Goal: Check status: Check status

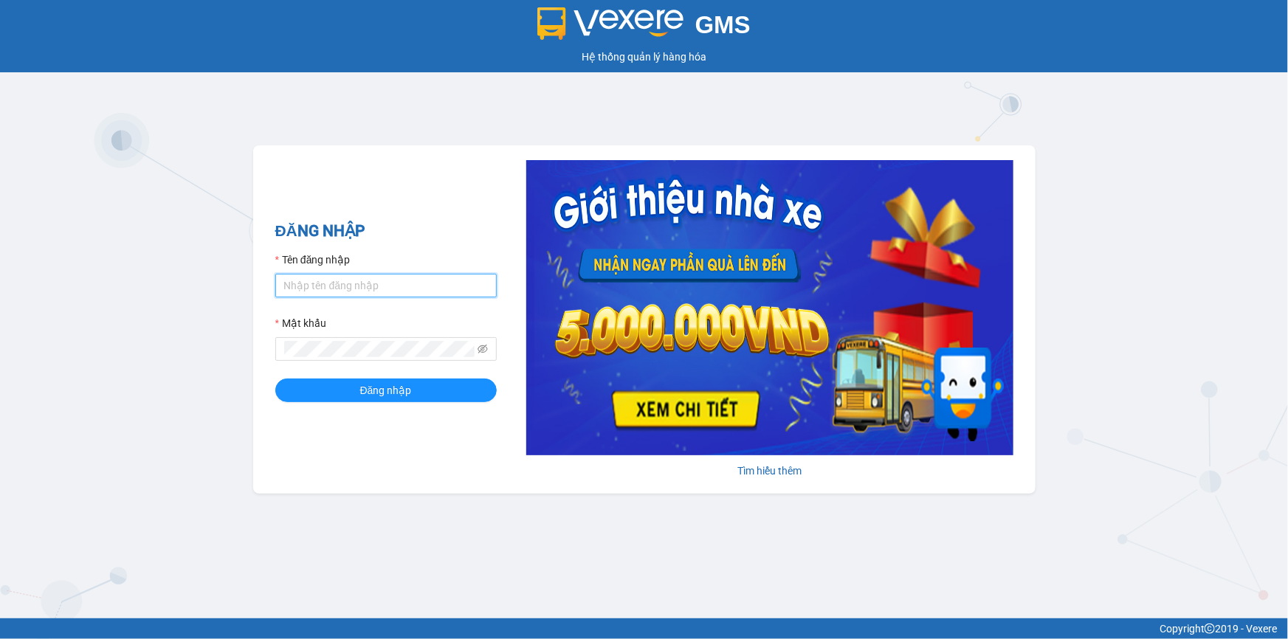
click at [323, 282] on input "Tên đăng nhập" at bounding box center [385, 286] width 221 height 24
type input "thuytran.tienoanh"
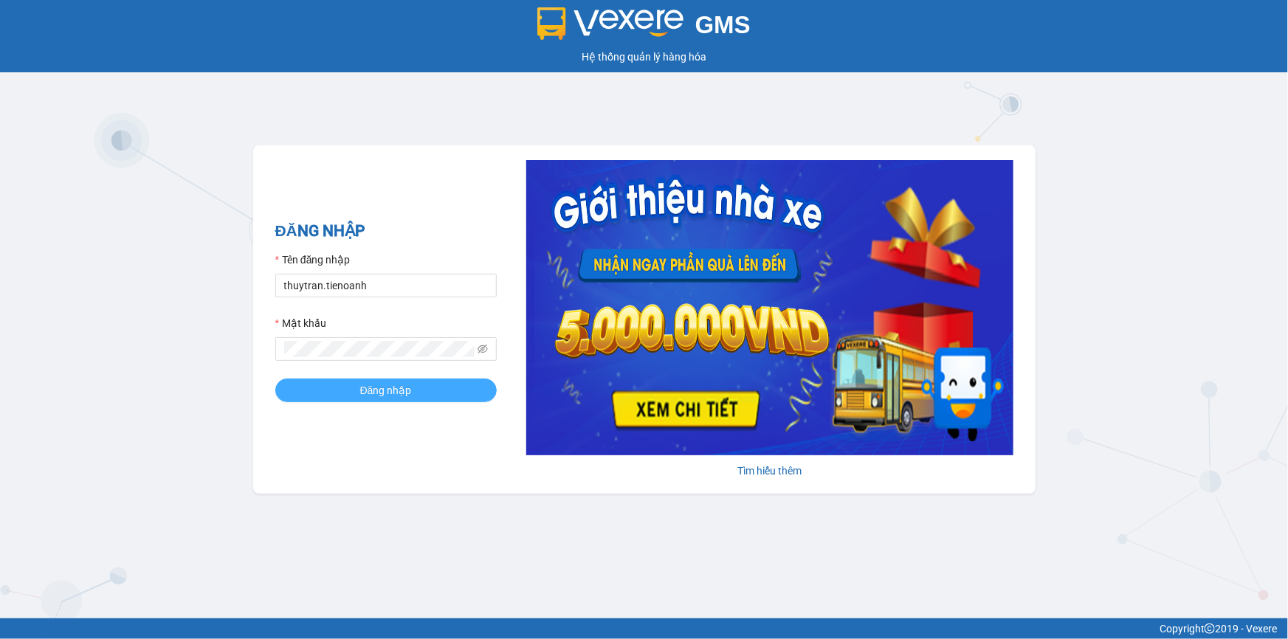
click at [340, 396] on button "Đăng nhập" at bounding box center [385, 391] width 221 height 24
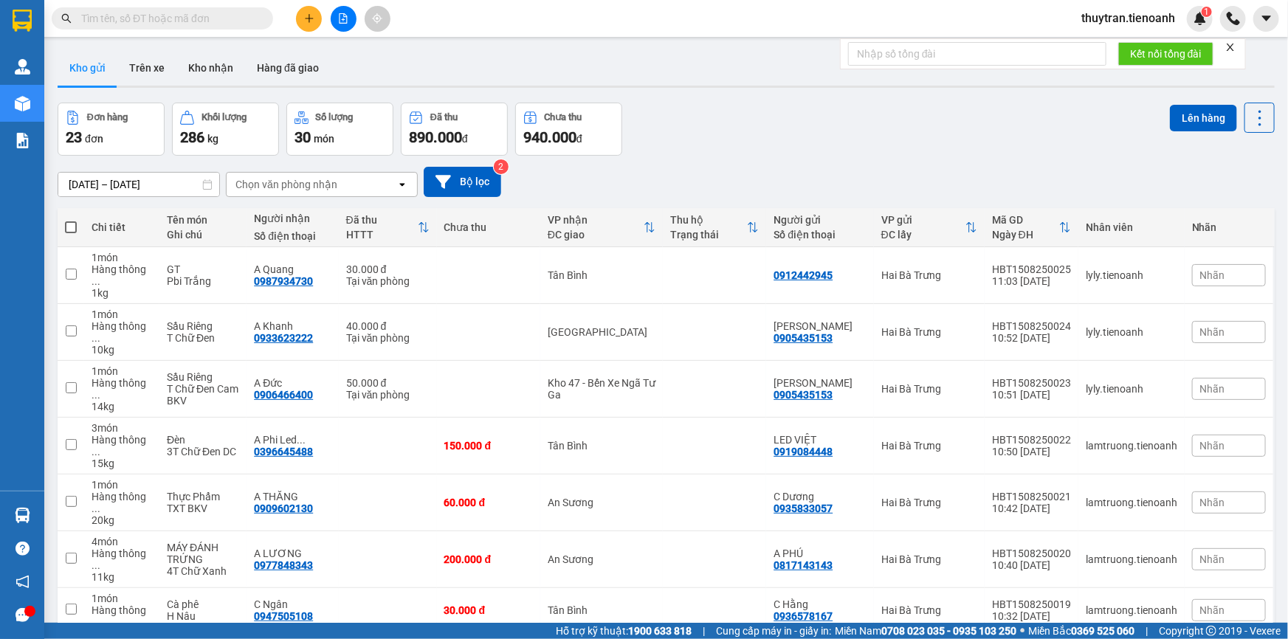
click at [180, 16] on input "text" at bounding box center [168, 18] width 174 height 16
paste input "0916691920"
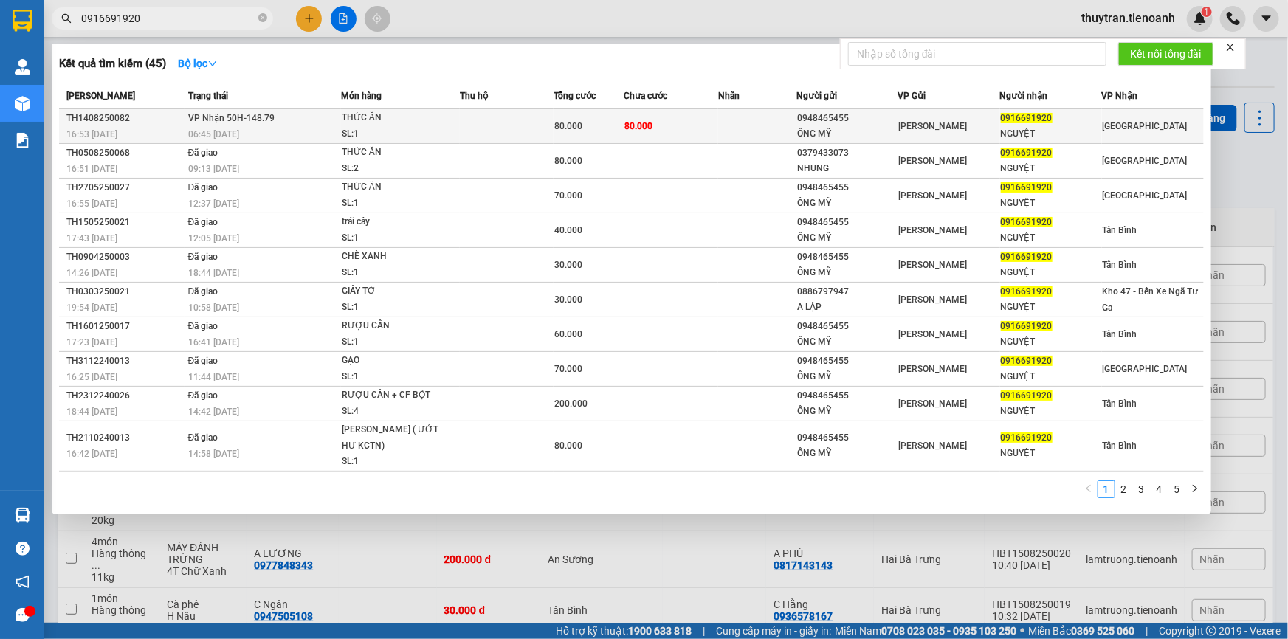
type input "0916691920"
click at [417, 130] on div "SL: 1" at bounding box center [397, 134] width 111 height 16
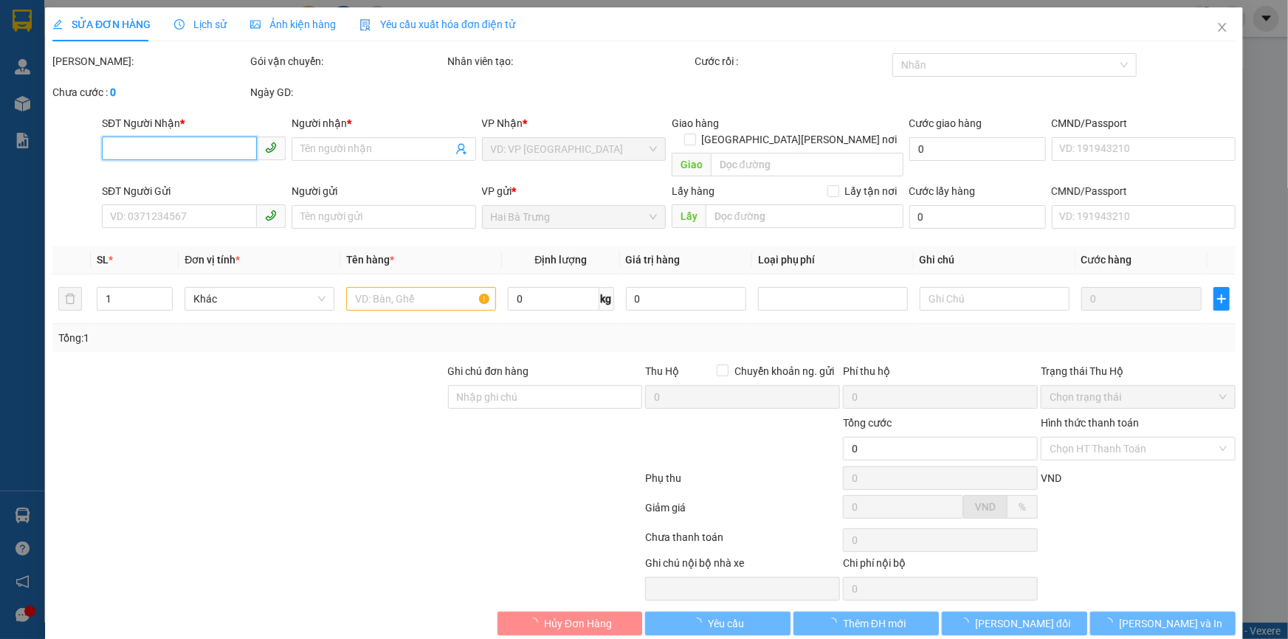
type input "0916691920"
type input "NGUYỆT"
type input "0948465455"
type input "ÔNG MỸ"
type input "040052003019"
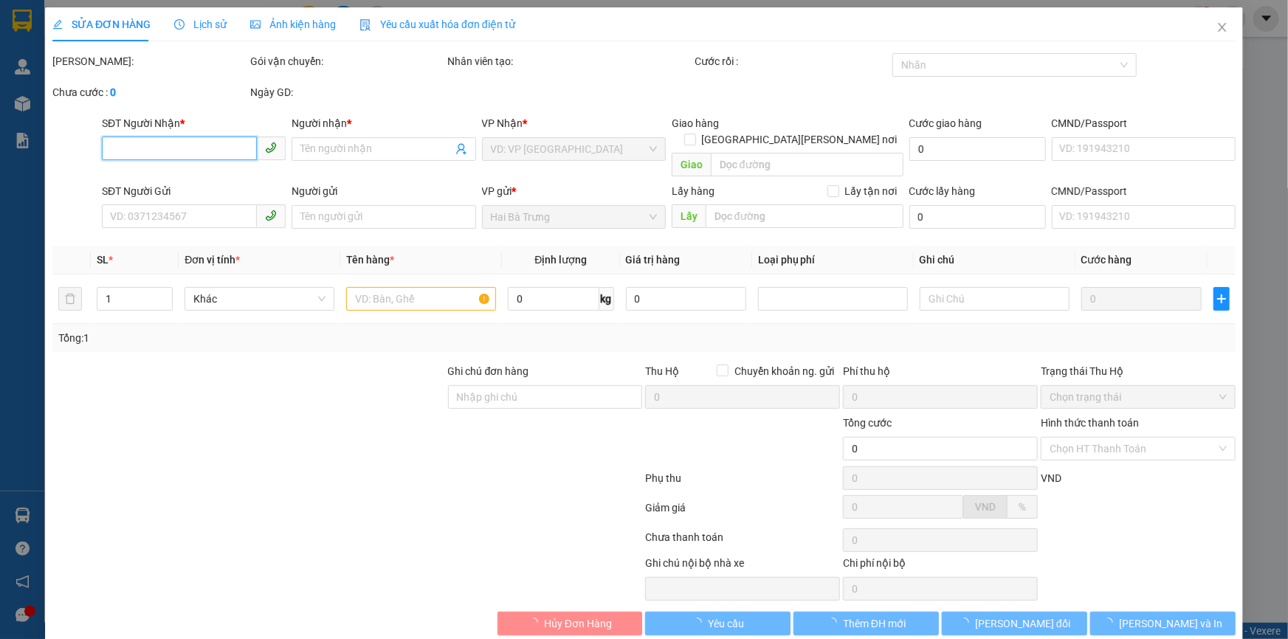
type input "80.000"
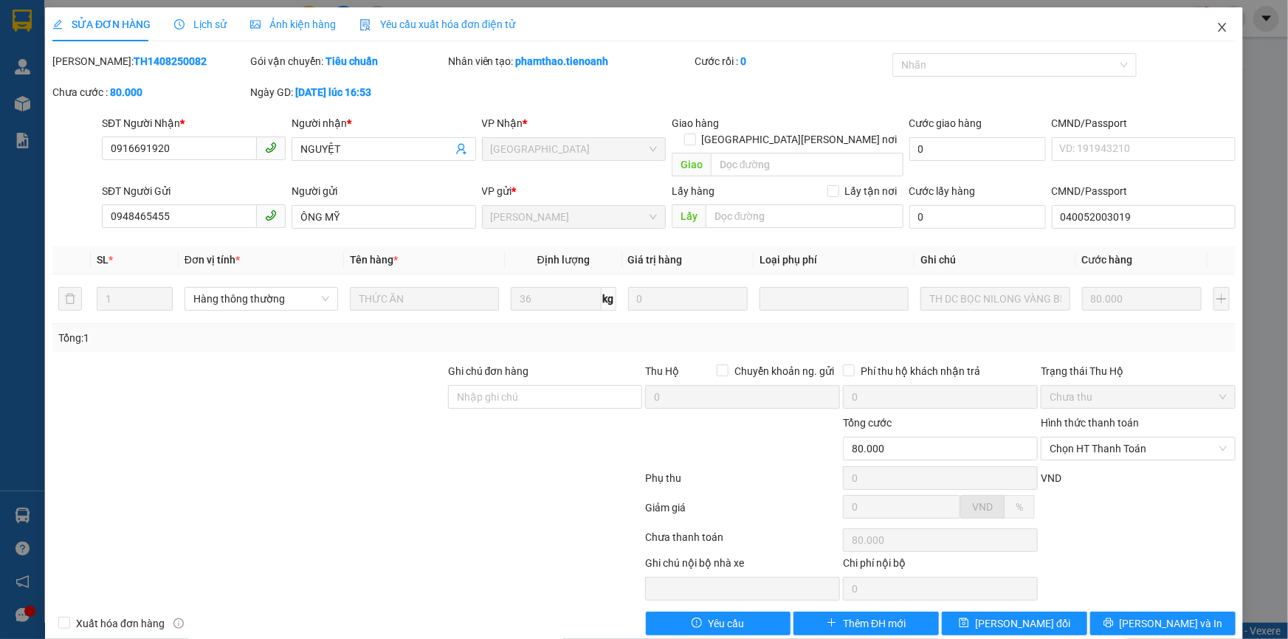
click at [1217, 28] on icon "close" at bounding box center [1223, 27] width 12 height 12
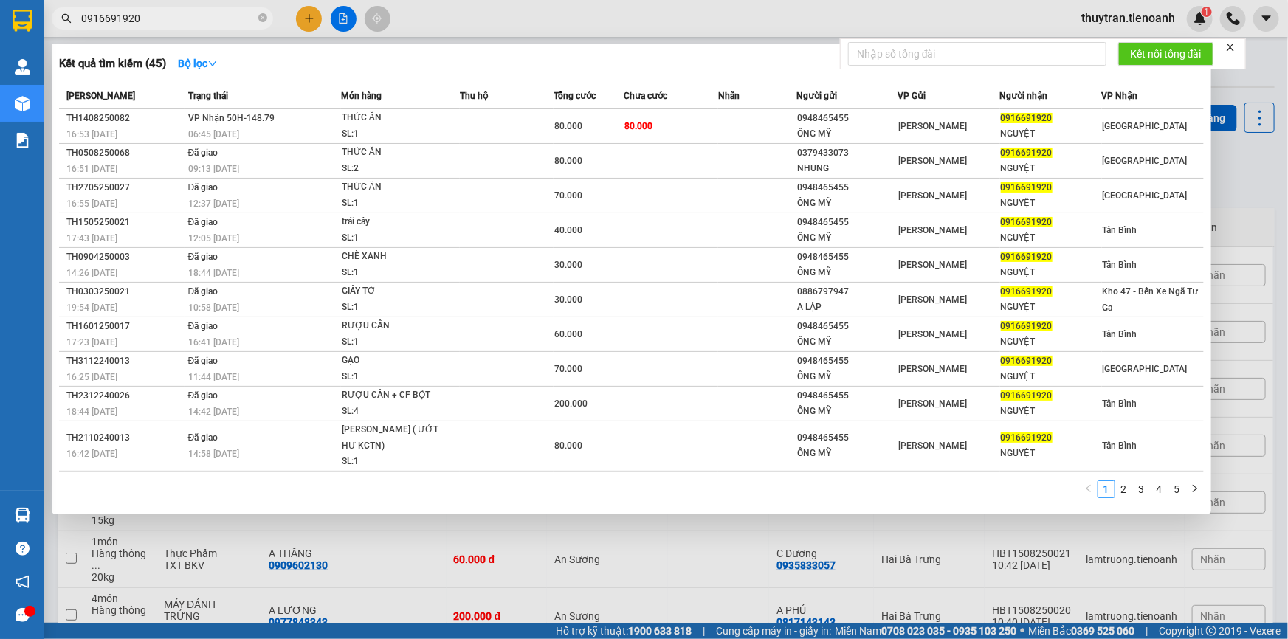
click at [181, 18] on input "0916691920" at bounding box center [168, 18] width 174 height 16
paste input "63311749"
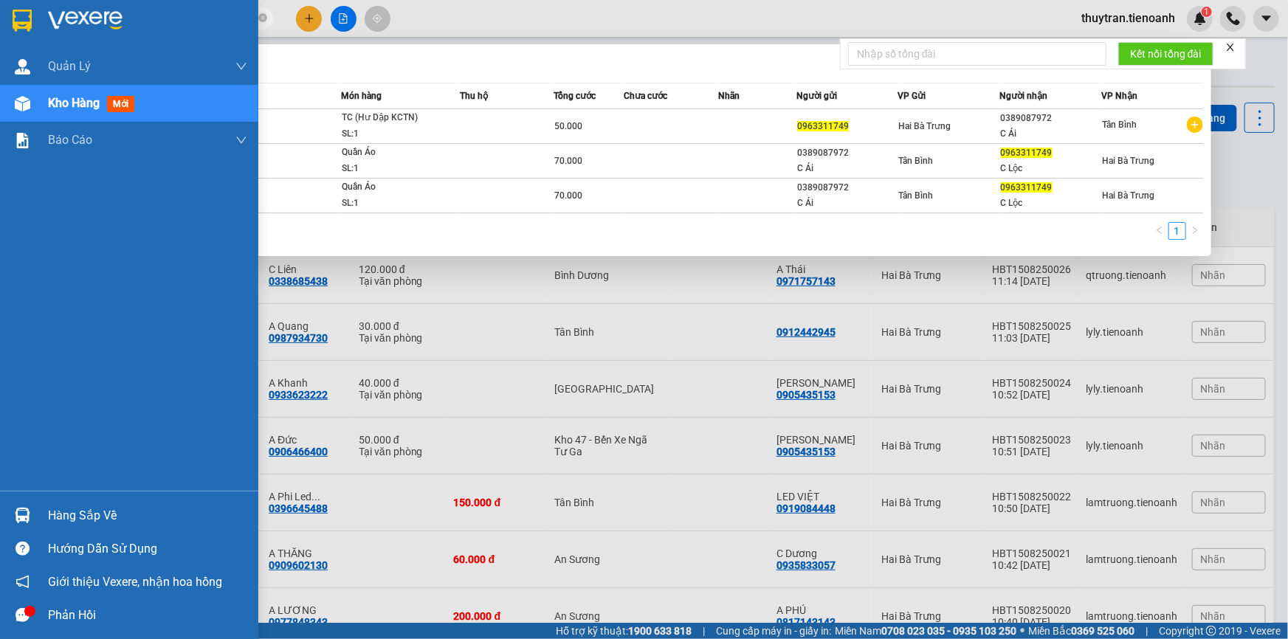
drag, startPoint x: 158, startPoint y: 17, endPoint x: 0, endPoint y: 23, distance: 158.1
click at [0, 23] on section "Kết quả tìm kiếm ( 3 ) Bộ lọc Mã ĐH Trạng thái Món hàng Thu hộ Tổng cước Chưa c…" at bounding box center [644, 319] width 1288 height 639
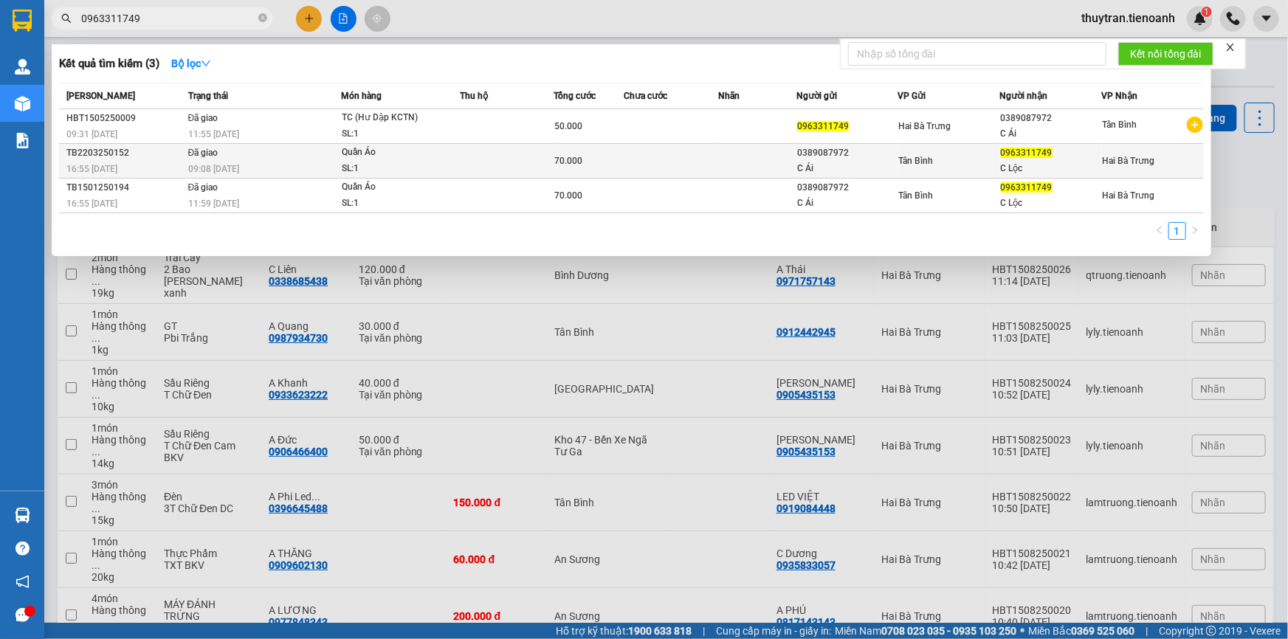
paste input "04542542"
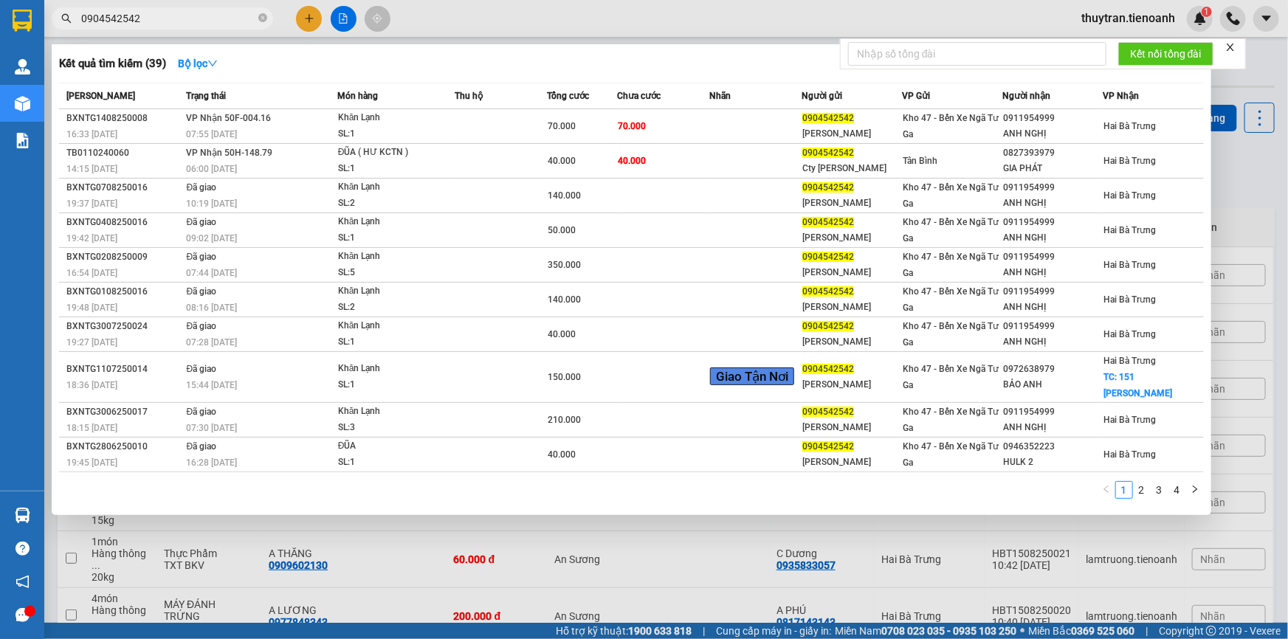
type input "0904542542"
